Goal: Entertainment & Leisure: Consume media (video, audio)

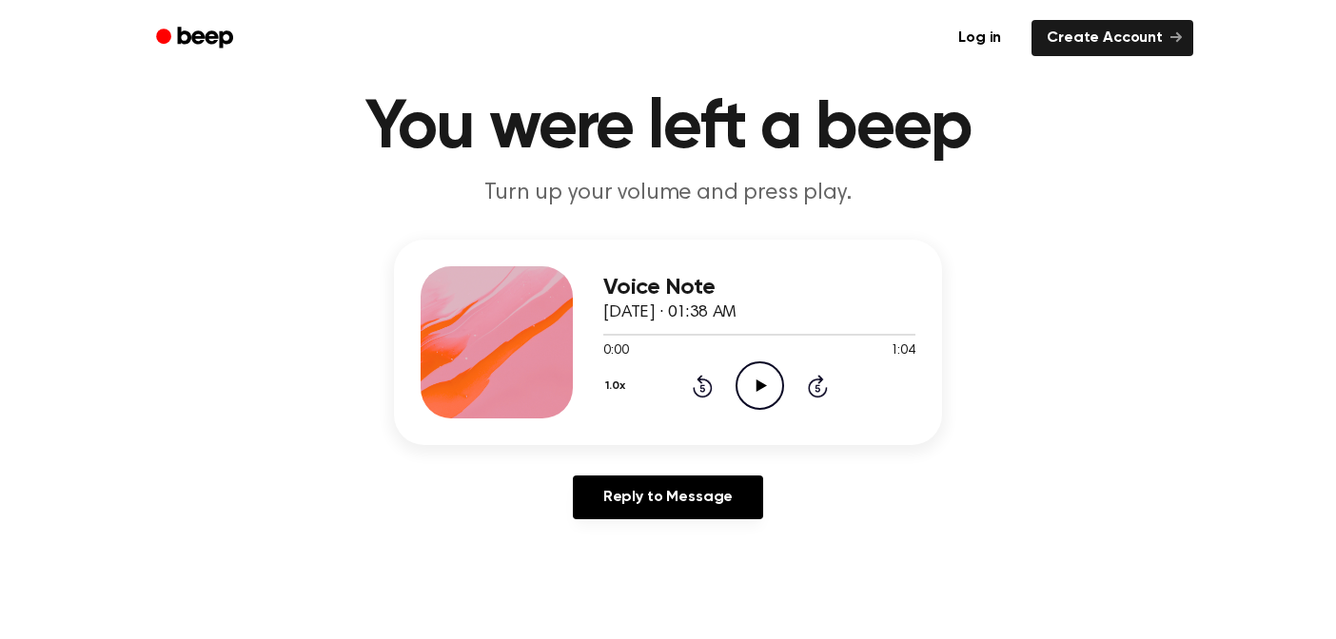
scroll to position [64, 0]
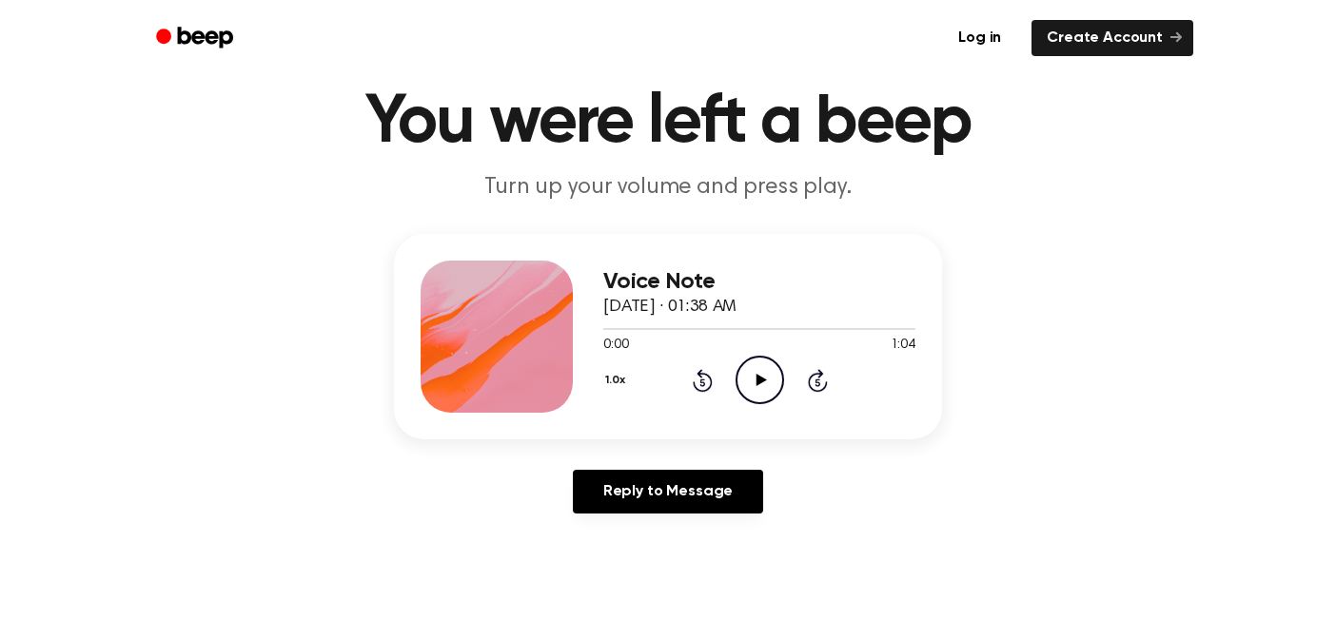
click at [762, 379] on icon at bounding box center [760, 380] width 10 height 12
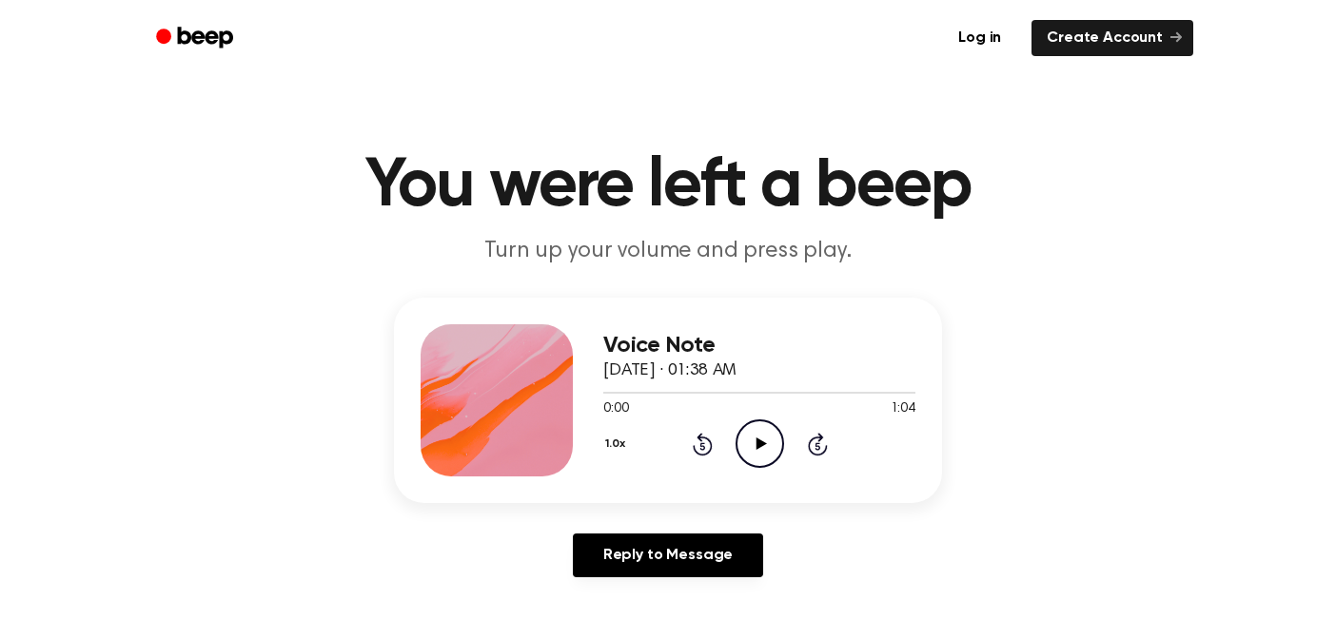
click at [771, 450] on icon "Play Audio" at bounding box center [759, 444] width 49 height 49
click at [763, 447] on icon "Play Audio" at bounding box center [759, 444] width 49 height 49
click at [760, 439] on icon at bounding box center [759, 444] width 9 height 12
